Goal: Transaction & Acquisition: Purchase product/service

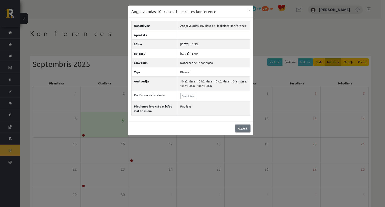
click at [239, 128] on link "Aizvērt" at bounding box center [242, 128] width 15 height 7
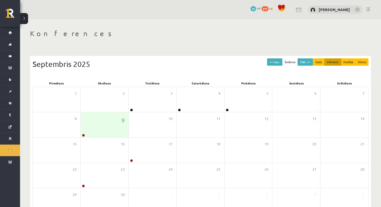
click at [256, 8] on span "74" at bounding box center [253, 8] width 6 height 5
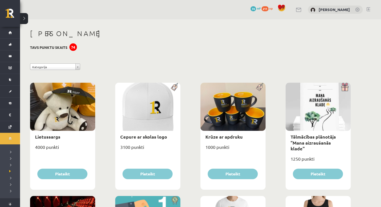
click at [285, 8] on span at bounding box center [282, 8] width 8 height 8
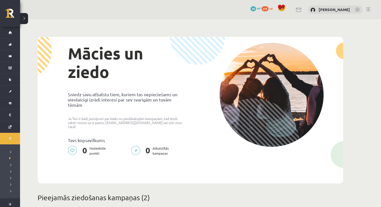
click at [133, 146] on p "0 Atbalstītās kampaņas" at bounding box center [151, 151] width 41 height 10
click at [135, 146] on p "0 Atbalstītās kampaņas" at bounding box center [151, 151] width 41 height 10
click at [137, 147] on p "0 Atbalstītās kampaņas" at bounding box center [151, 151] width 41 height 10
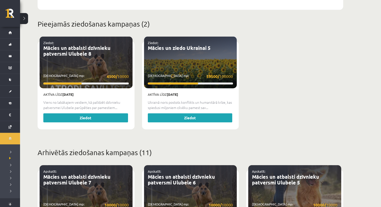
scroll to position [175, 0]
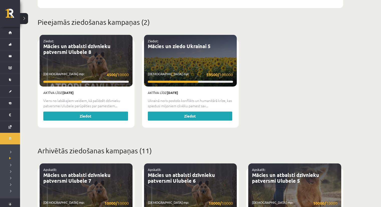
click at [190, 98] on p "Ukrainā noris postošs konflikts un humanitārā krīze, kas spiedusi miljoniem cil…" at bounding box center [190, 103] width 85 height 11
click at [161, 71] on p "Savākti mp: 59500/ 100000" at bounding box center [190, 74] width 85 height 6
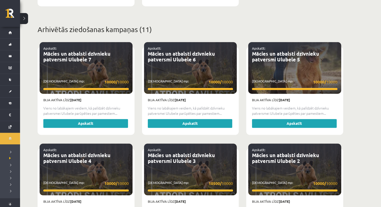
scroll to position [300, 0]
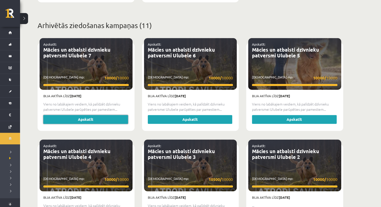
click at [83, 119] on link "Apskatīt" at bounding box center [85, 119] width 85 height 9
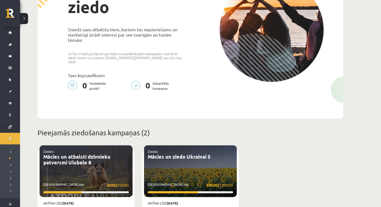
scroll to position [125, 0]
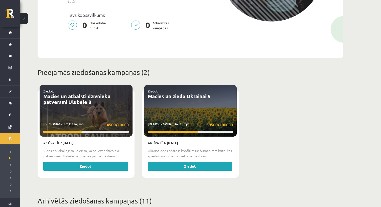
click at [81, 106] on div "Ziedot: Mācies un atbalsti dzīvnieku patversmi Ulubele 8 Savākti mp: 4500/ 10000" at bounding box center [86, 111] width 93 height 52
click at [68, 140] on strong "[DATE]" at bounding box center [67, 142] width 11 height 4
click at [53, 149] on p "Viens no labākajiem veidiem, kā palīdzēt dzīvnieku patversmei Ulubele parūpētie…" at bounding box center [85, 153] width 85 height 11
click at [157, 148] on p "Ukrainā noris postošs konflikts un humanitārā krīze, kas spiedusi miljoniem cil…" at bounding box center [190, 153] width 85 height 11
drag, startPoint x: 164, startPoint y: 133, endPoint x: 168, endPoint y: 131, distance: 4.4
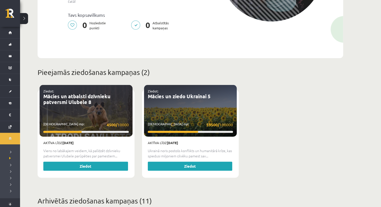
click at [165, 133] on div "Ziedot: Mācies un ziedo Ukrainai 5 Savākti mp: 59500/ 100000" at bounding box center [190, 111] width 93 height 52
drag, startPoint x: 174, startPoint y: 118, endPoint x: 182, endPoint y: 124, distance: 10.9
click at [174, 118] on div "Ziedot: Mācies un ziedo Ukrainai 5 Savākti mp: 59500/ 100000" at bounding box center [190, 111] width 93 height 52
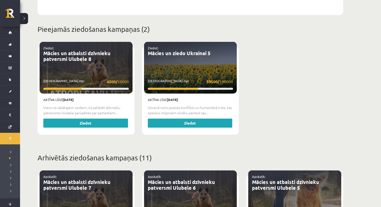
scroll to position [175, 0]
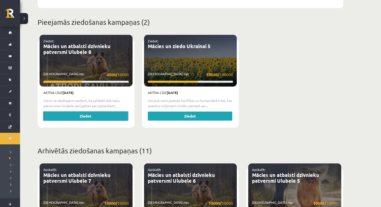
click at [106, 116] on link "Ziedot" at bounding box center [85, 115] width 85 height 9
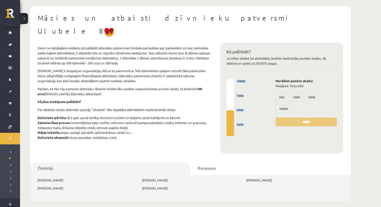
scroll to position [25, 0]
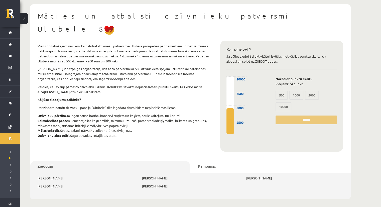
drag, startPoint x: 153, startPoint y: 115, endPoint x: 159, endPoint y: 114, distance: 5.6
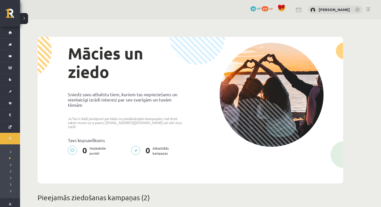
scroll to position [175, 0]
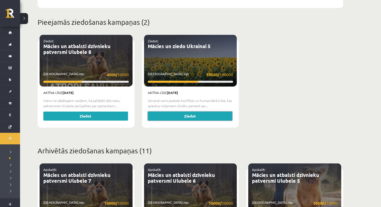
click at [182, 112] on link "Ziedot" at bounding box center [190, 115] width 85 height 9
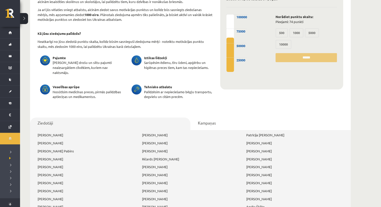
scroll to position [75, 0]
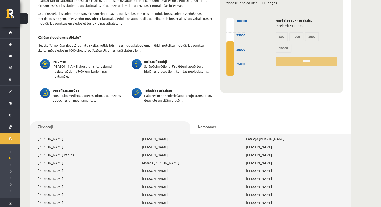
click at [200, 128] on link "Kampaņas" at bounding box center [270, 127] width 160 height 13
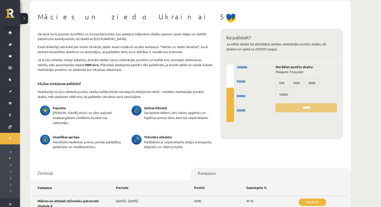
scroll to position [0, 0]
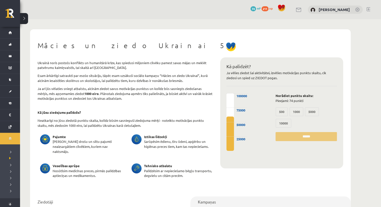
click at [280, 113] on label "500" at bounding box center [281, 111] width 12 height 9
click at [294, 112] on label "1000" at bounding box center [296, 111] width 14 height 9
click at [24, 20] on button at bounding box center [24, 18] width 8 height 11
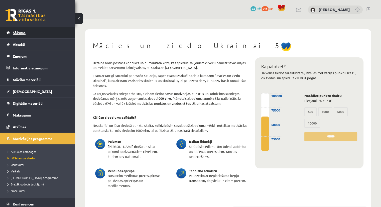
click at [22, 35] on link "Sākums" at bounding box center [38, 33] width 62 height 12
